Goal: Transaction & Acquisition: Purchase product/service

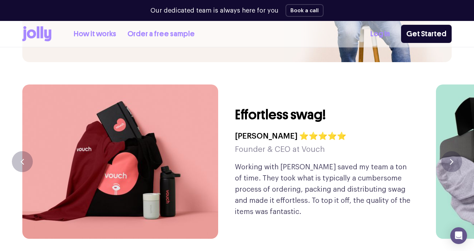
scroll to position [1628, 0]
click at [97, 36] on link "How it works" at bounding box center [95, 34] width 43 height 12
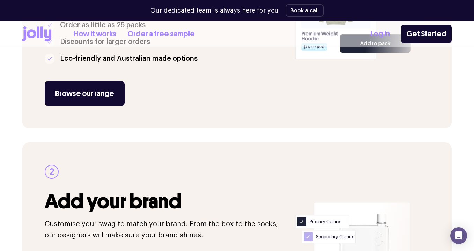
scroll to position [244, 0]
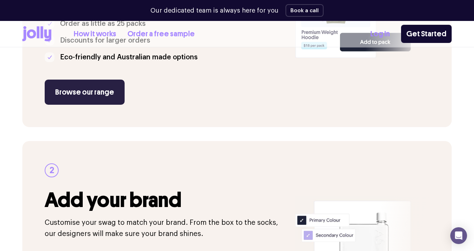
click at [83, 96] on link "Browse our range" at bounding box center [85, 92] width 80 height 25
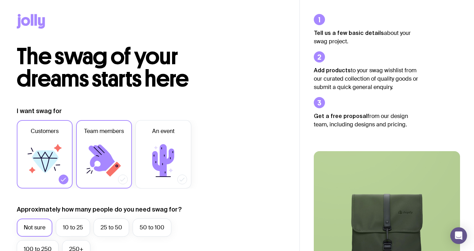
click at [103, 149] on icon at bounding box center [102, 158] width 26 height 27
click at [0, 0] on input "Team members" at bounding box center [0, 0] width 0 height 0
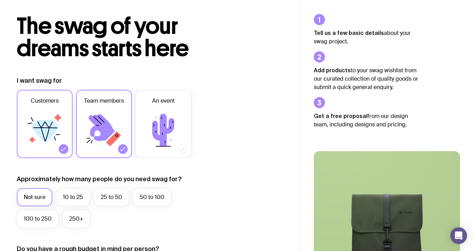
scroll to position [34, 0]
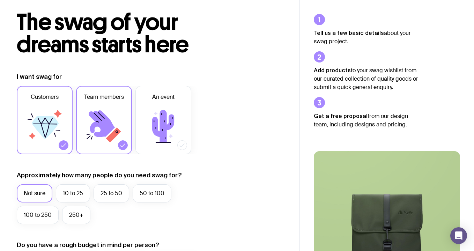
click at [51, 116] on icon at bounding box center [45, 126] width 42 height 42
click at [0, 0] on input "Customers" at bounding box center [0, 0] width 0 height 0
click at [81, 193] on label "10 to 25" at bounding box center [73, 193] width 34 height 18
click at [0, 0] on input "10 to 25" at bounding box center [0, 0] width 0 height 0
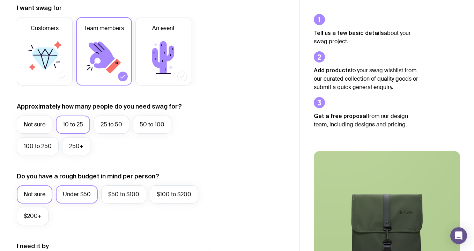
scroll to position [103, 0]
click at [38, 196] on label "Not sure" at bounding box center [35, 194] width 36 height 18
click at [0, 0] on input "Not sure" at bounding box center [0, 0] width 0 height 0
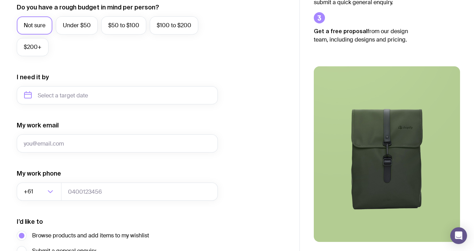
scroll to position [272, 0]
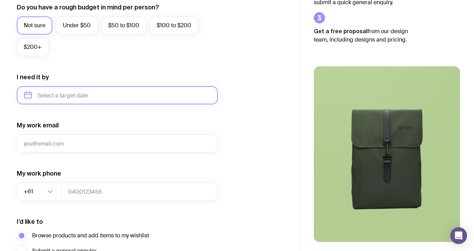
click at [88, 95] on input "text" at bounding box center [117, 95] width 201 height 18
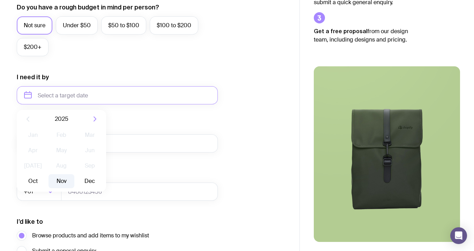
click at [66, 180] on button "Nov" at bounding box center [61, 181] width 25 height 14
type input "November 2025"
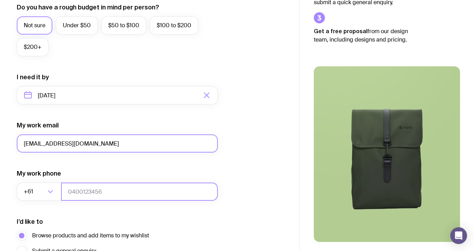
type input "hello@mcleodprojects.com"
type input "0410693073"
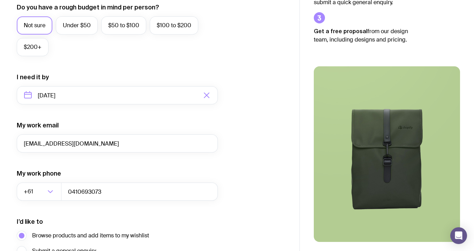
click at [136, 216] on form "I want swag for Customers Team members An event Approximately how many people d…" at bounding box center [117, 63] width 201 height 456
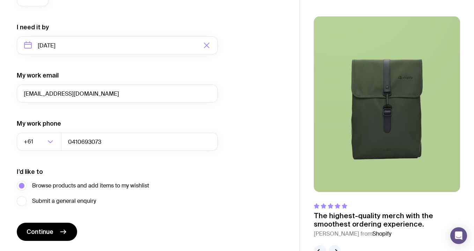
scroll to position [324, 0]
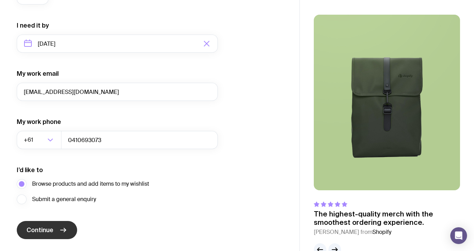
click at [44, 230] on span "Continue" at bounding box center [40, 230] width 27 height 8
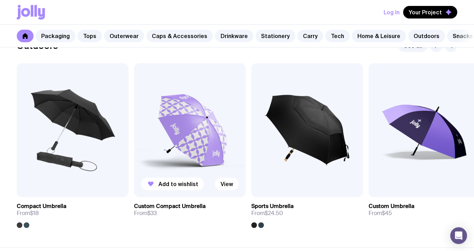
scroll to position [2179, 0]
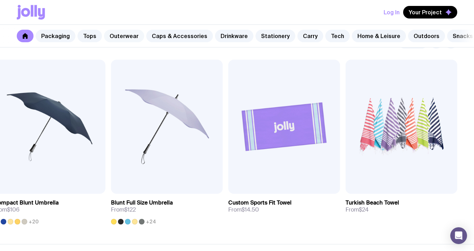
click at [116, 35] on link "Outerwear" at bounding box center [124, 36] width 40 height 13
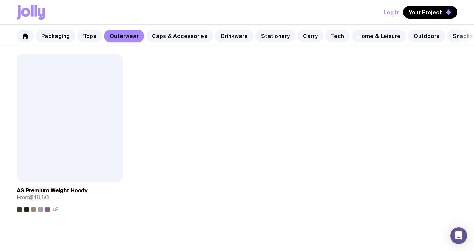
scroll to position [1033, 0]
